Goal: Task Accomplishment & Management: Manage account settings

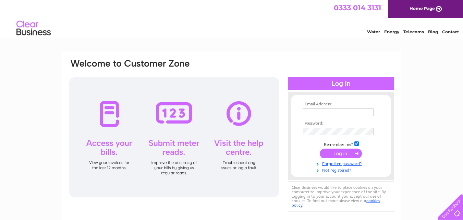
drag, startPoint x: 0, startPoint y: 0, endPoint x: 324, endPoint y: 110, distance: 342.6
click at [324, 110] on input "text" at bounding box center [338, 112] width 71 height 8
type input "[EMAIL_ADDRESS][DOMAIN_NAME]"
click at [320, 149] on input "submit" at bounding box center [341, 154] width 42 height 10
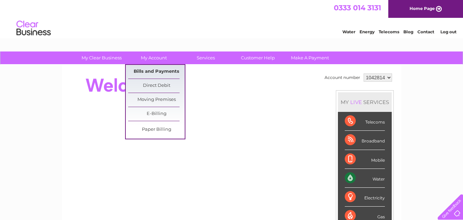
click at [153, 70] on link "Bills and Payments" at bounding box center [156, 72] width 57 height 14
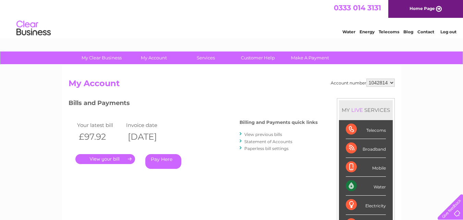
click at [112, 157] on link "." at bounding box center [105, 159] width 60 height 10
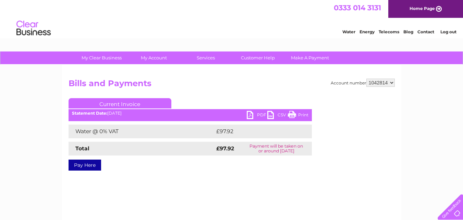
click at [255, 116] on link "PDF" at bounding box center [257, 116] width 21 height 10
